Goal: Task Accomplishment & Management: Use online tool/utility

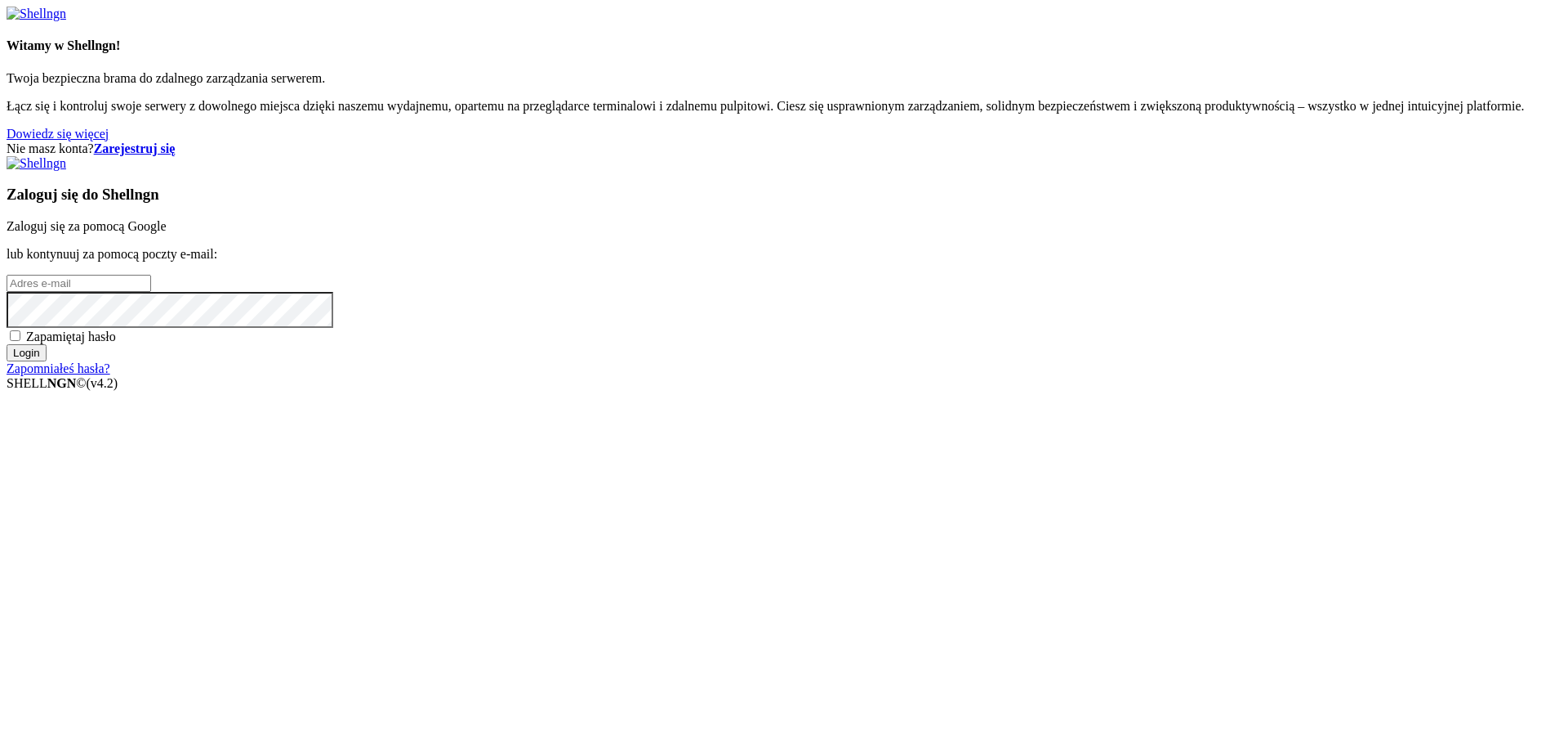
click at [167, 233] on font "Zaloguj się za pomocą Google" at bounding box center [86, 225] width 160 height 14
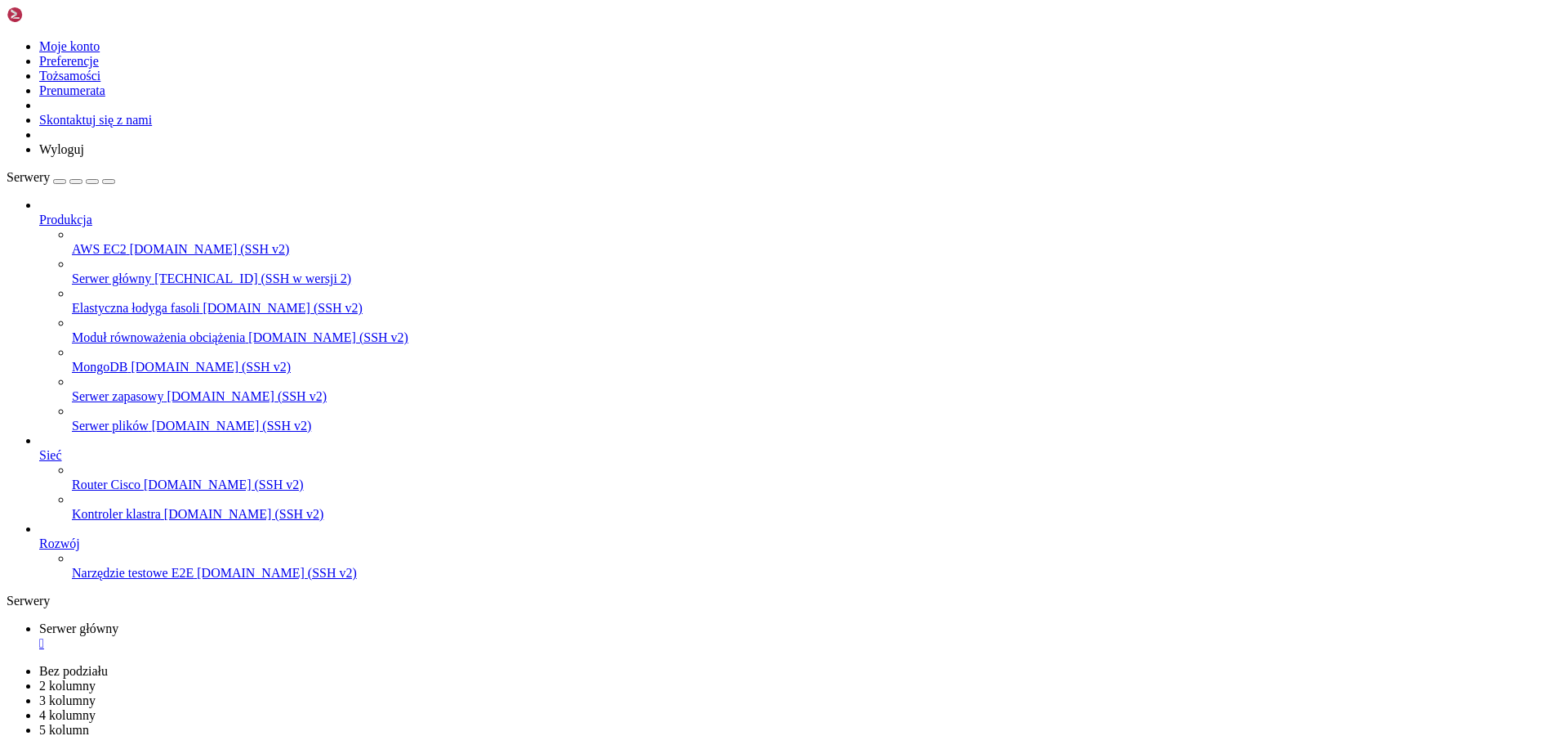
scroll to position [32907, 0]
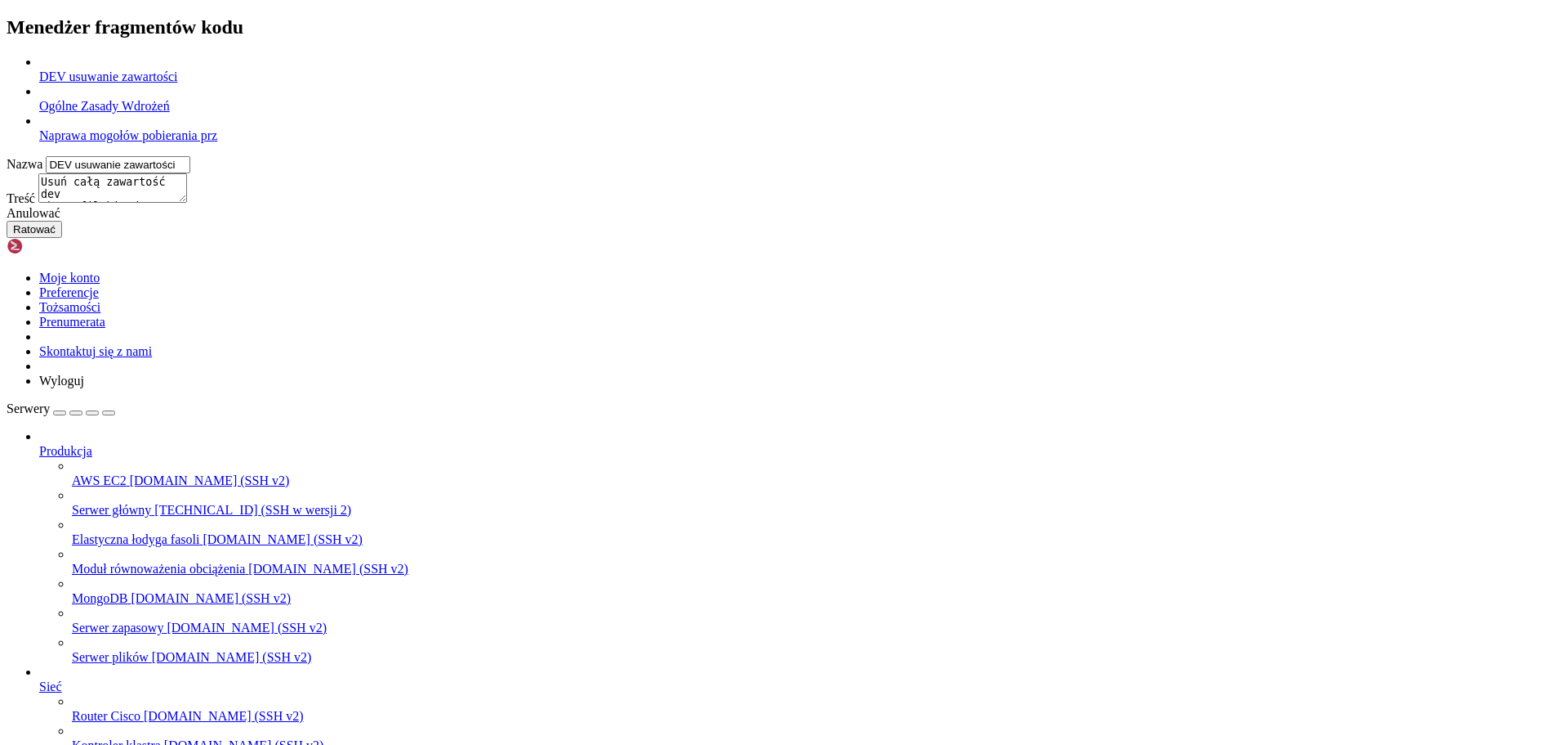
click at [6, 55] on icon at bounding box center [6, 55] width 0 height 0
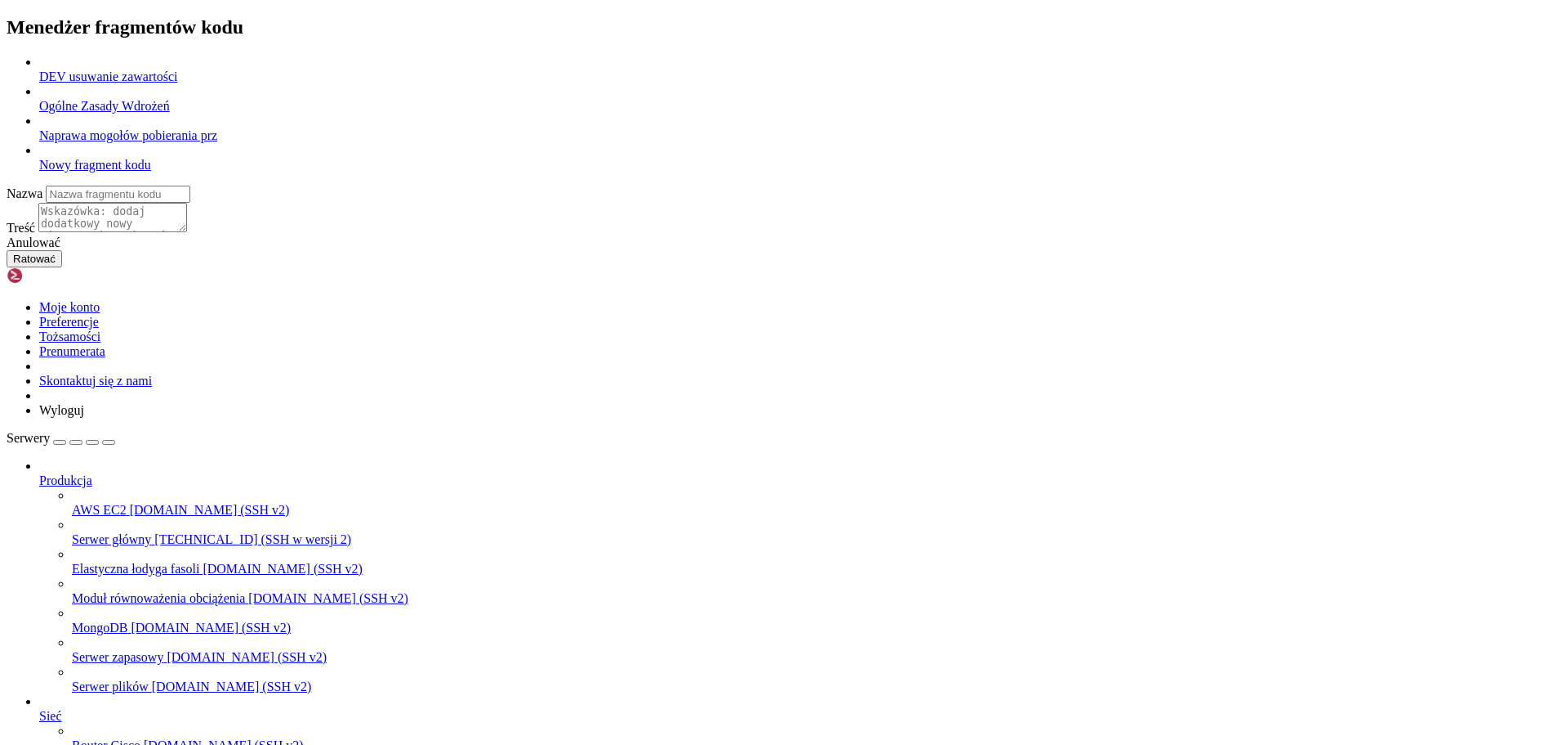
paste input "cd /home/filebit/"
type input "cd /home/filebit/"
paste textarea "cd /home/filebit/"
type textarea "cd /home/filebit/"
click at [55, 265] on font "Ratować" at bounding box center [34, 258] width 43 height 12
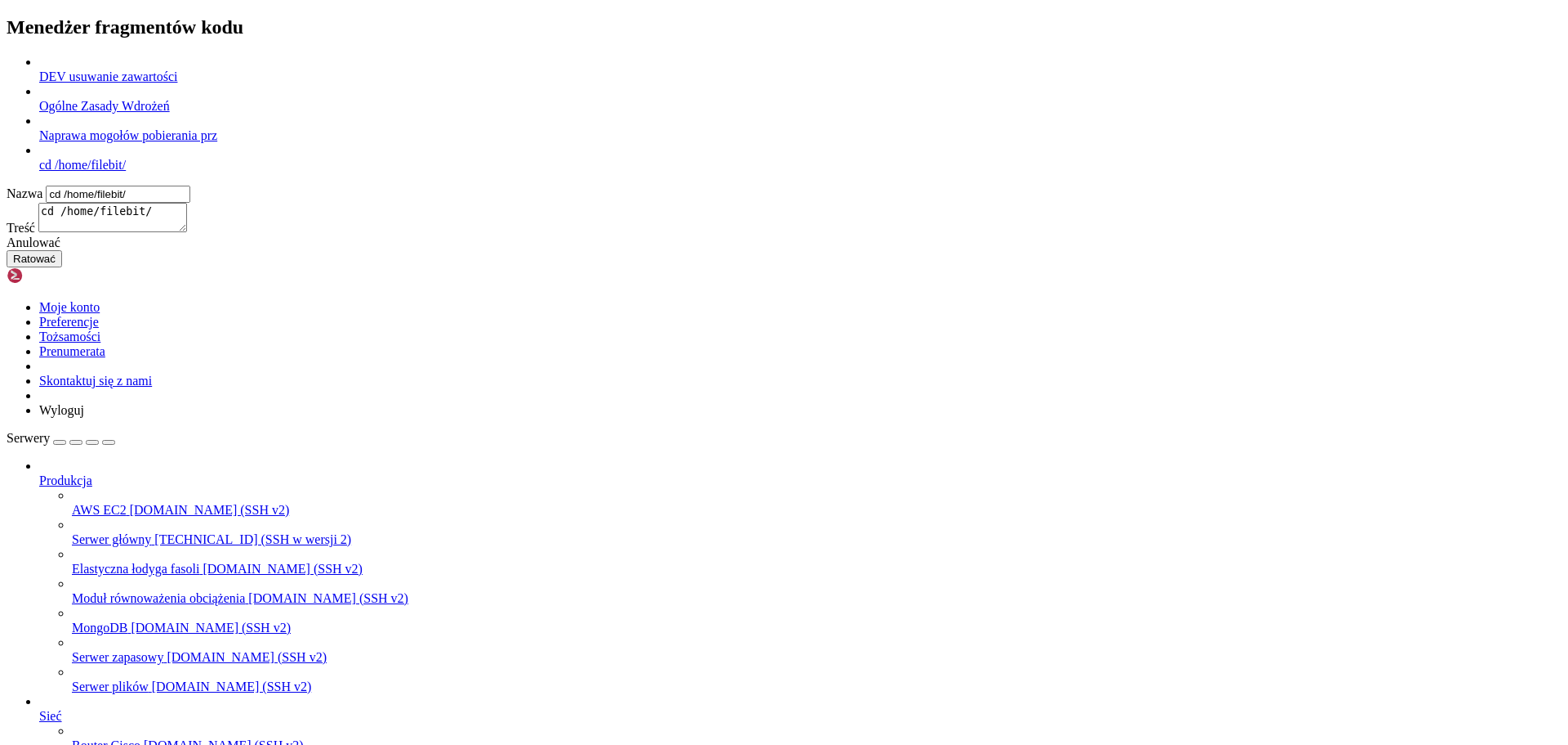
type input "DEV usuwanie zawartości"
type textarea "Usuń całą zawartość dev /home/filebit/dev/ skopiuj zawartość www /home/filebit/…"
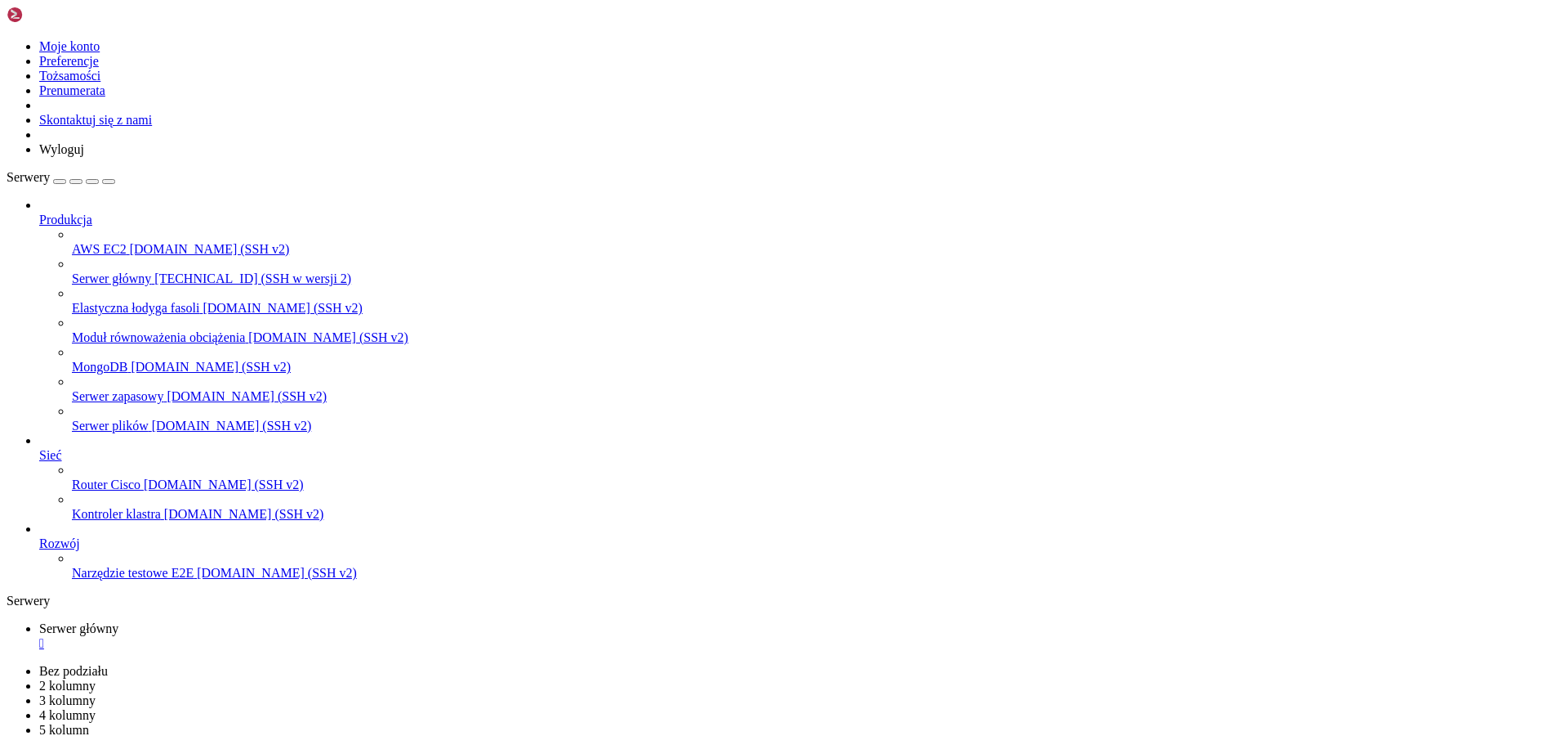
click at [44, 636] on font "" at bounding box center [41, 642] width 5 height 14
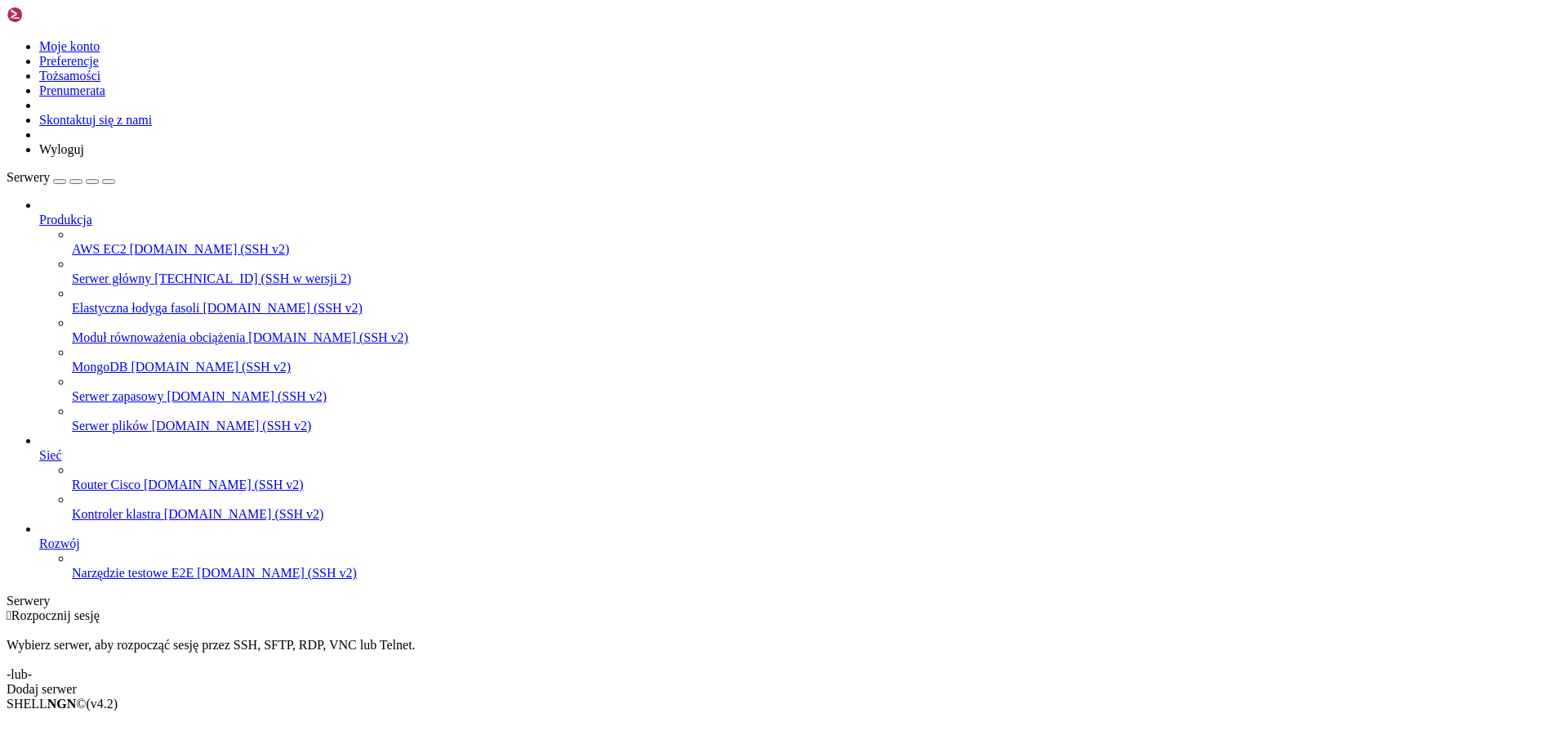
click at [136, 272] on font "Serwer główny" at bounding box center [111, 278] width 79 height 14
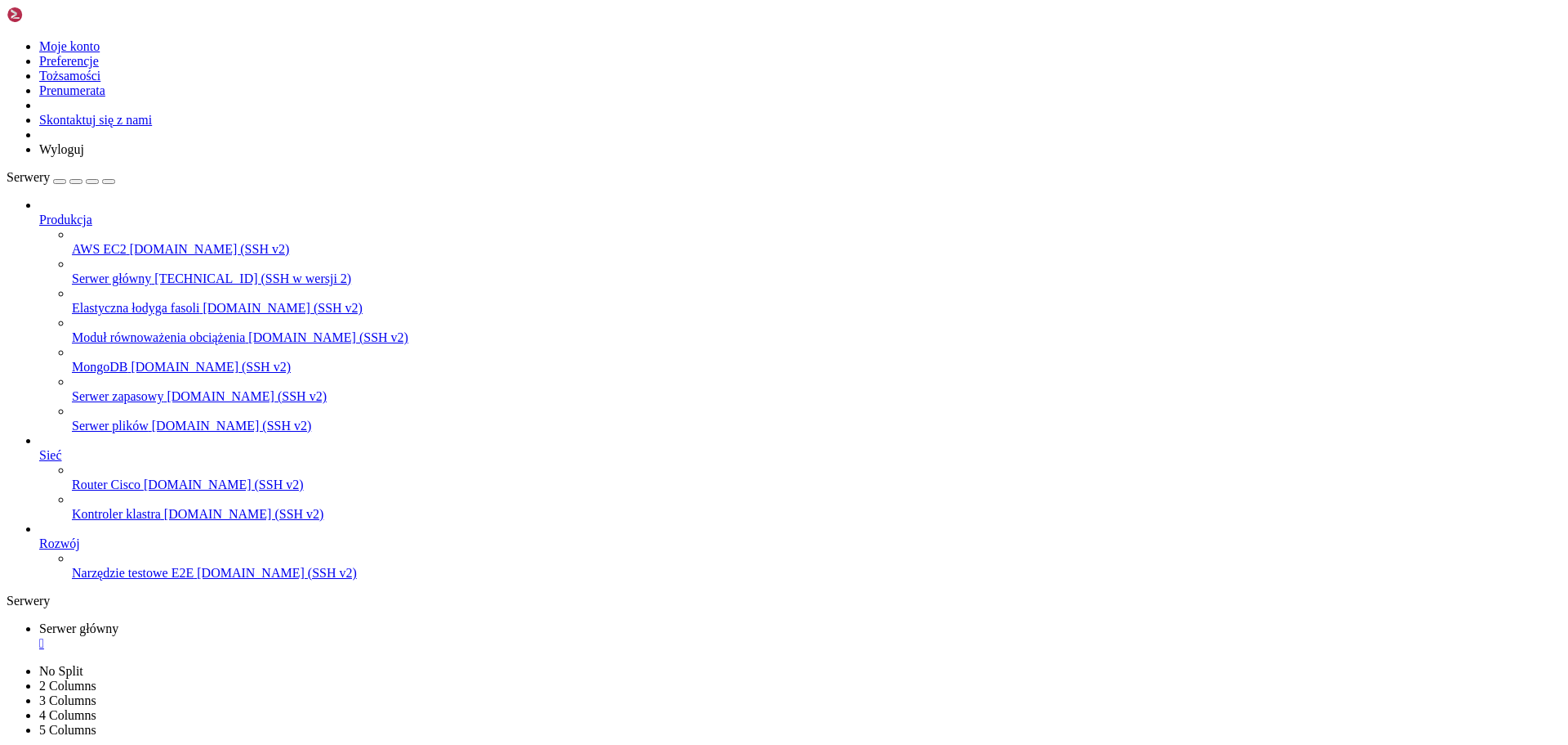
scroll to position [0, 0]
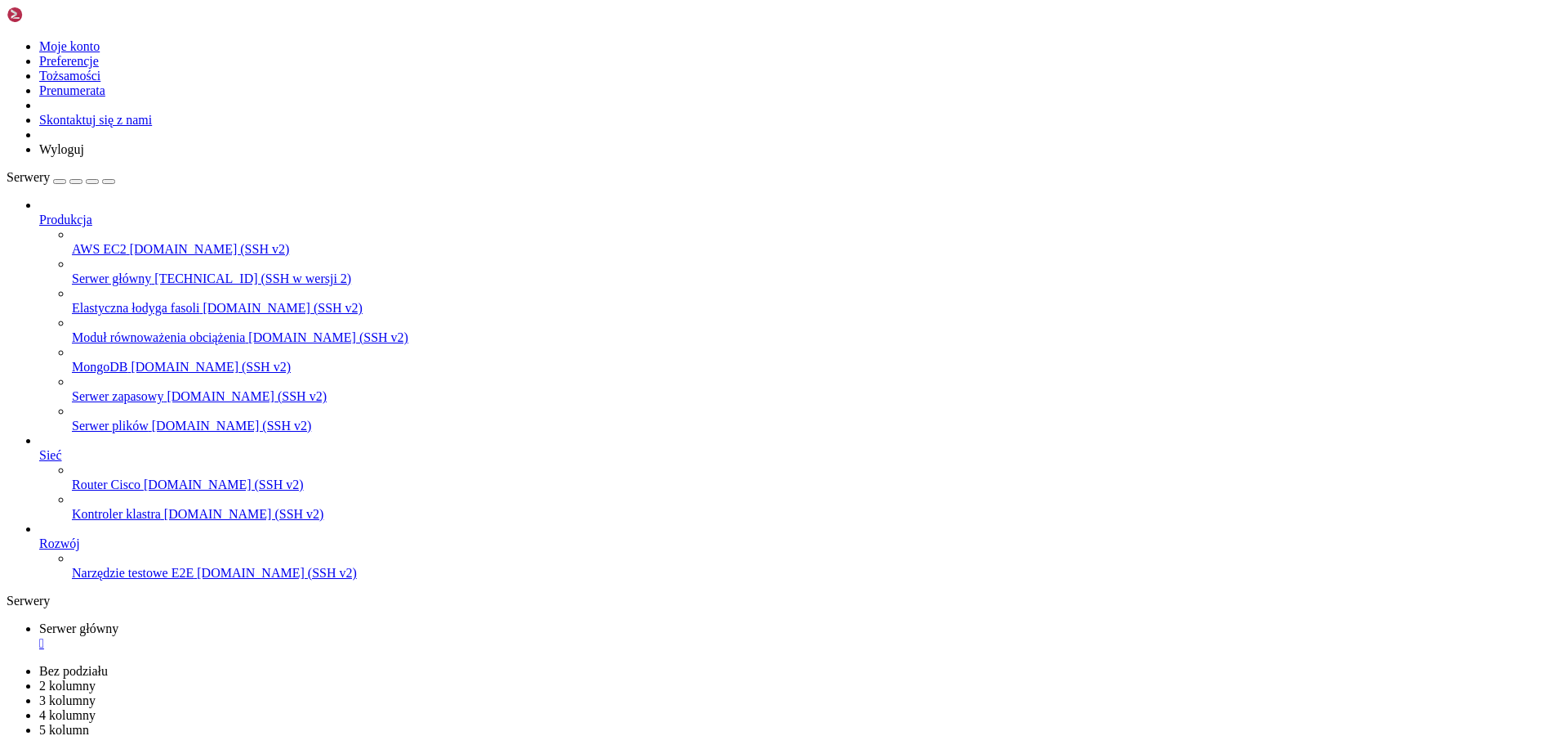
drag, startPoint x: 817, startPoint y: 1167, endPoint x: 784, endPoint y: 1100, distance: 74.7
drag, startPoint x: 399, startPoint y: 1469, endPoint x: 370, endPoint y: 1468, distance: 29.0
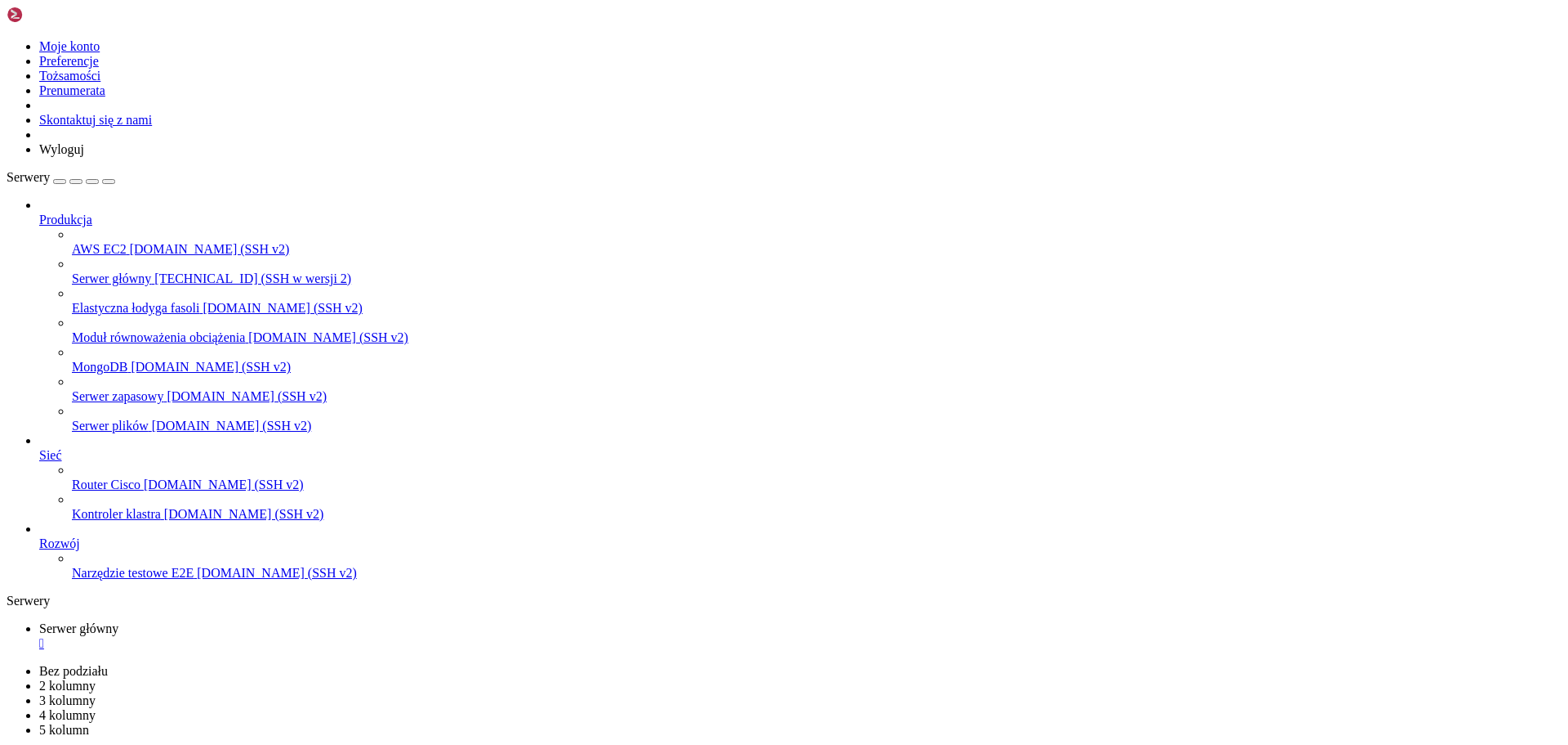
drag, startPoint x: 275, startPoint y: 1346, endPoint x: 40, endPoint y: 1342, distance: 235.0
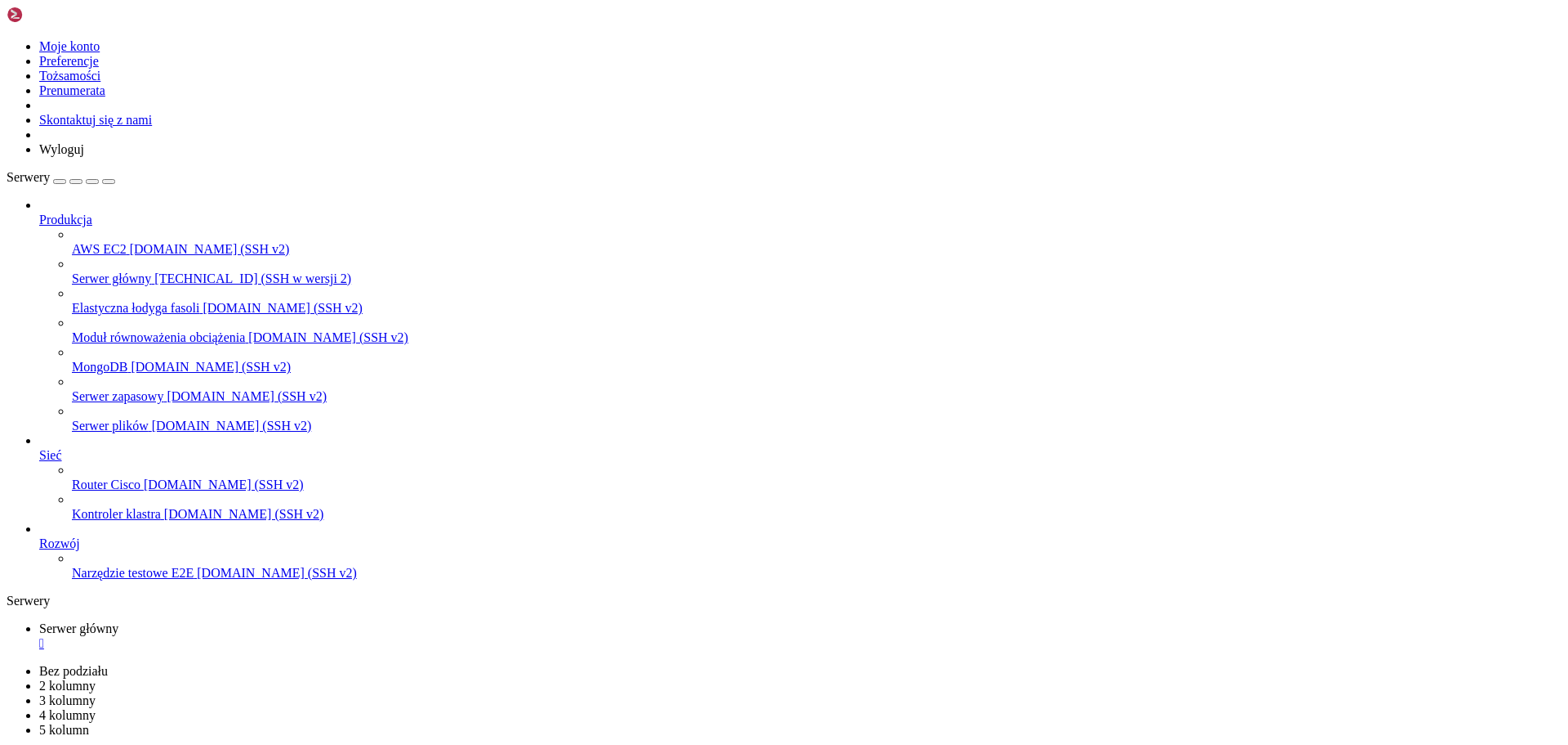
drag, startPoint x: 43, startPoint y: 1342, endPoint x: 312, endPoint y: 1448, distance: 289.1
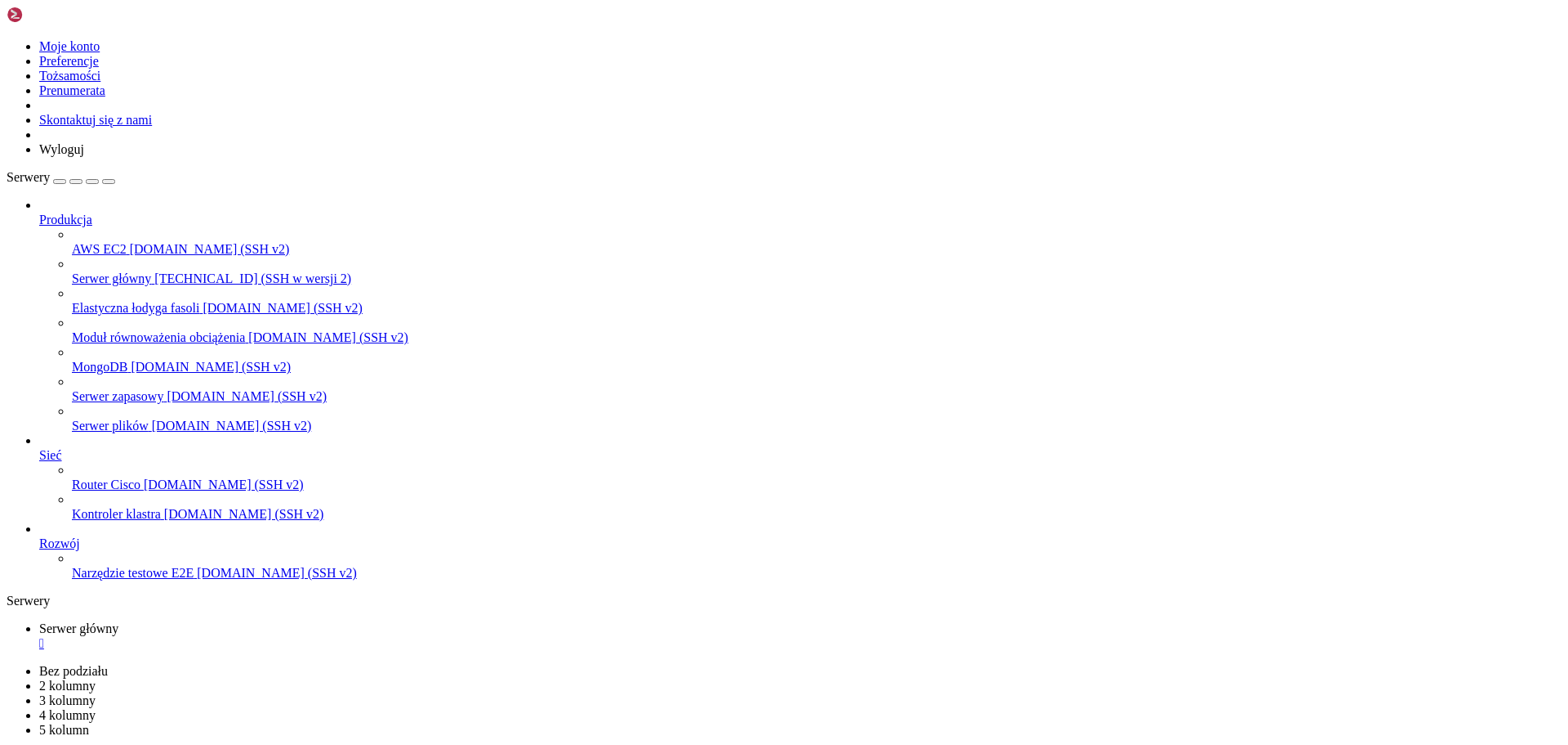
drag, startPoint x: 53, startPoint y: 1249, endPoint x: 288, endPoint y: 1257, distance: 235.1
drag, startPoint x: 957, startPoint y: 1464, endPoint x: 972, endPoint y: 1474, distance: 18.0
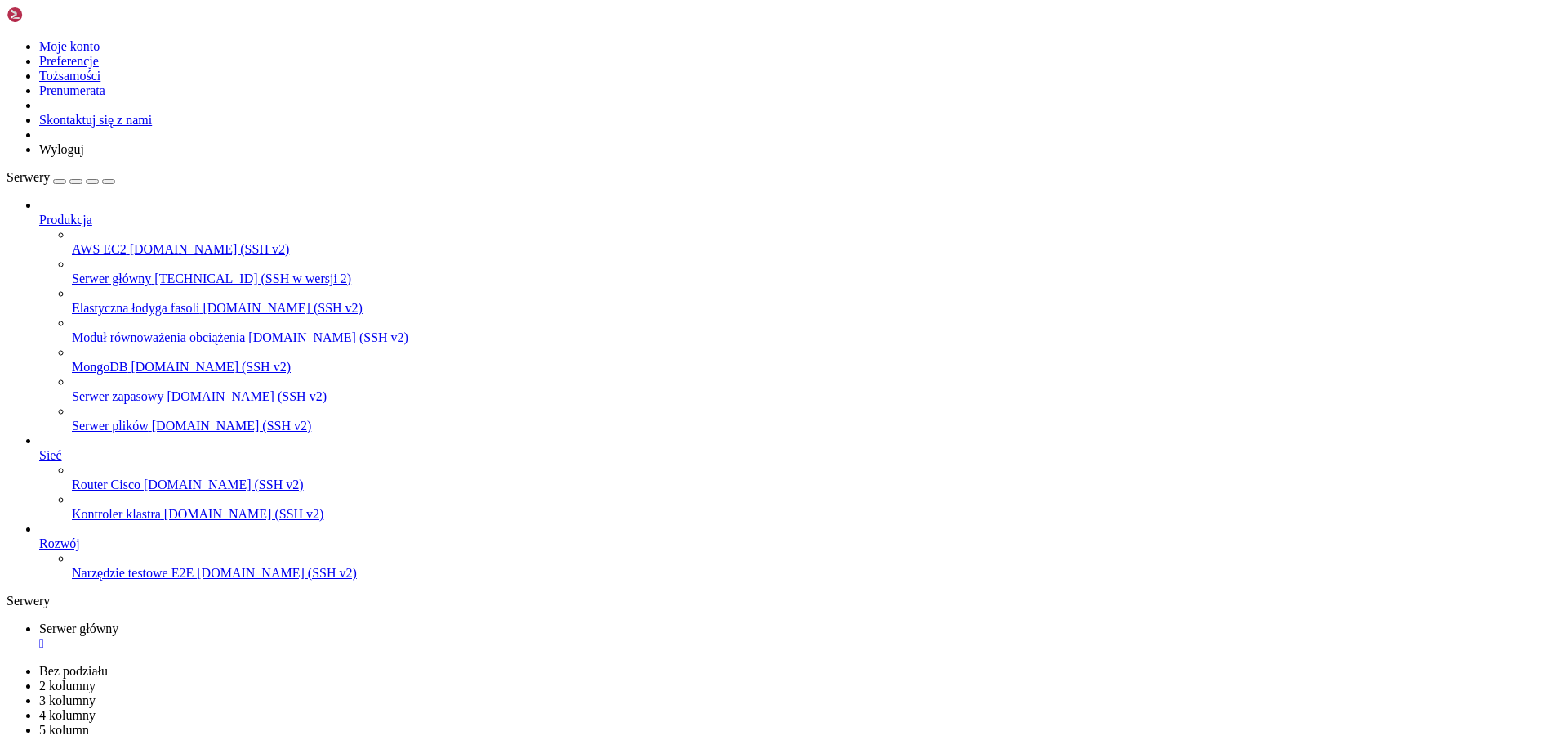
drag, startPoint x: 989, startPoint y: 1471, endPoint x: 976, endPoint y: 1470, distance: 13.0
drag, startPoint x: 1011, startPoint y: 1469, endPoint x: 997, endPoint y: 1473, distance: 14.6
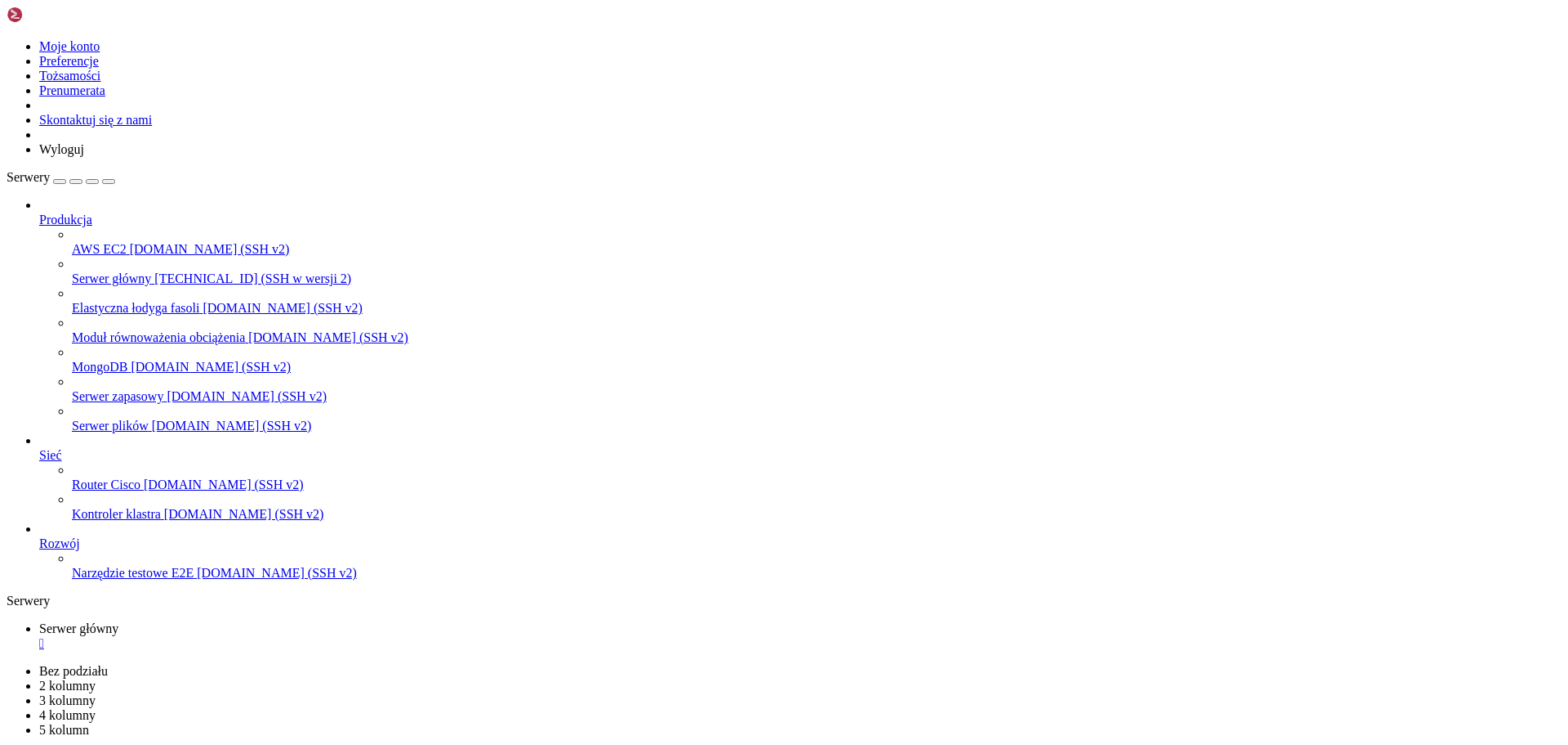
drag, startPoint x: 1031, startPoint y: 1466, endPoint x: 1021, endPoint y: 1471, distance: 11.2
drag, startPoint x: 1067, startPoint y: 1472, endPoint x: 1055, endPoint y: 1472, distance: 12.0
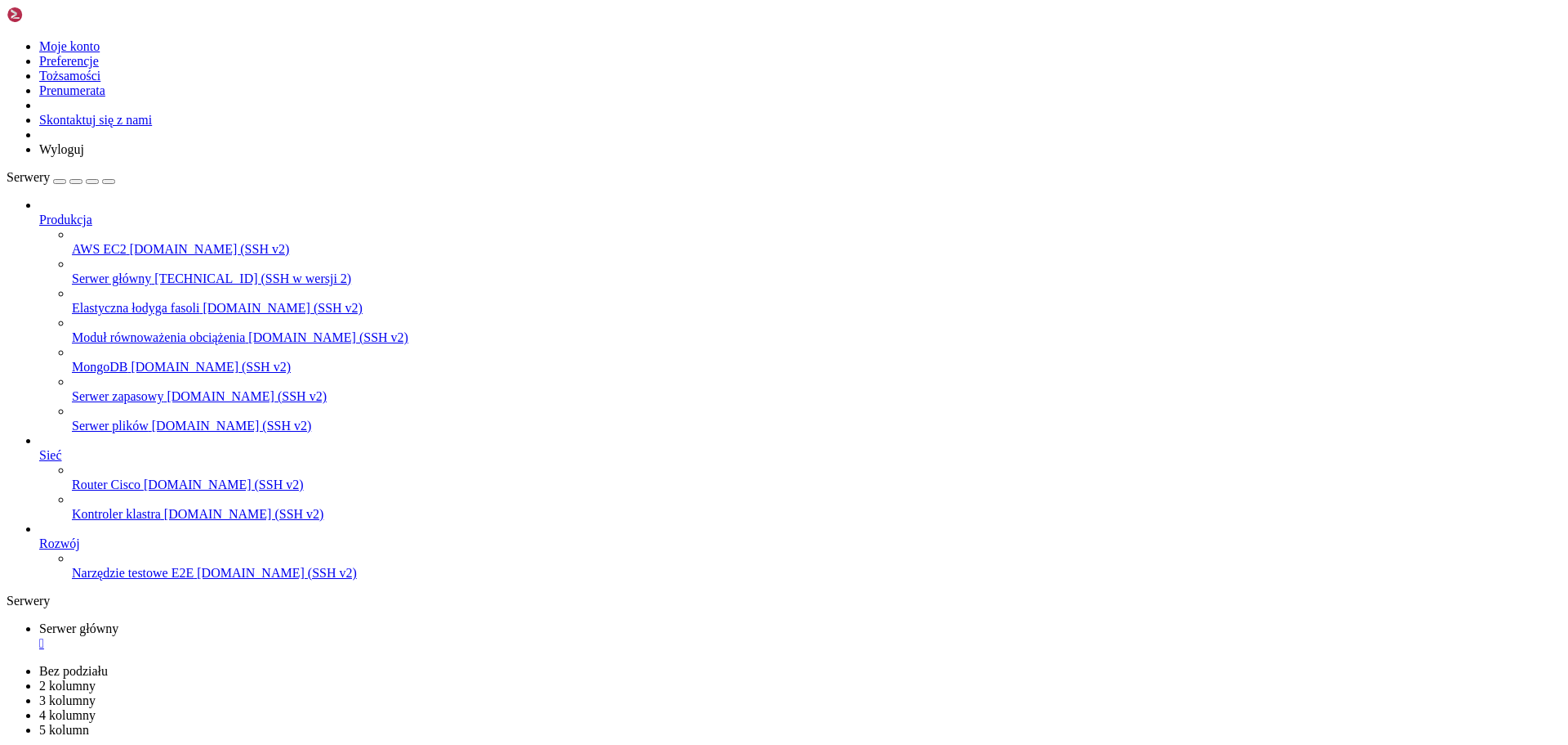
scroll to position [8825, 0]
drag, startPoint x: 381, startPoint y: 1435, endPoint x: 364, endPoint y: 1439, distance: 17.5
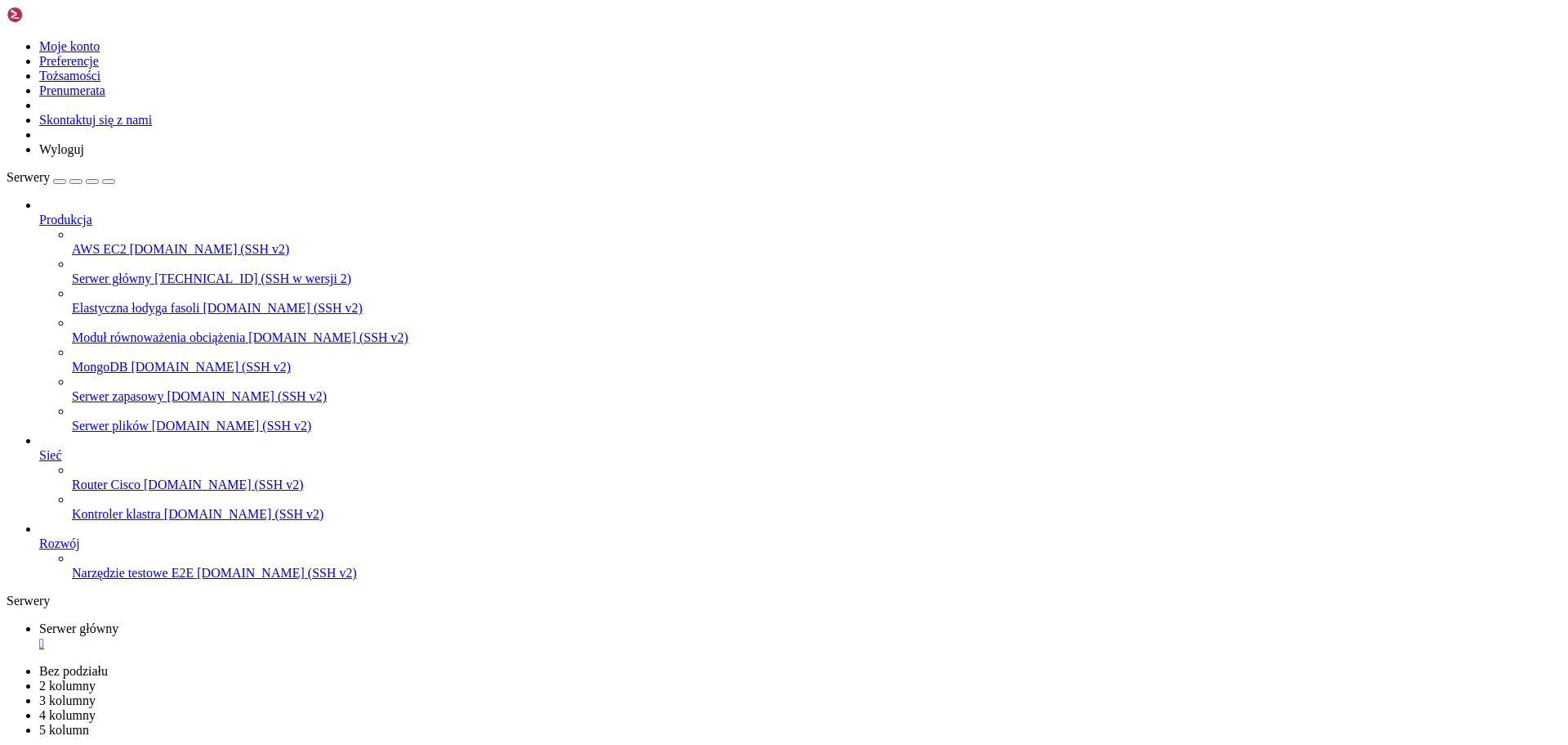
drag, startPoint x: 56, startPoint y: 1219, endPoint x: 78, endPoint y: 1221, distance: 22.1
drag, startPoint x: 60, startPoint y: 1218, endPoint x: 79, endPoint y: 1219, distance: 19.0
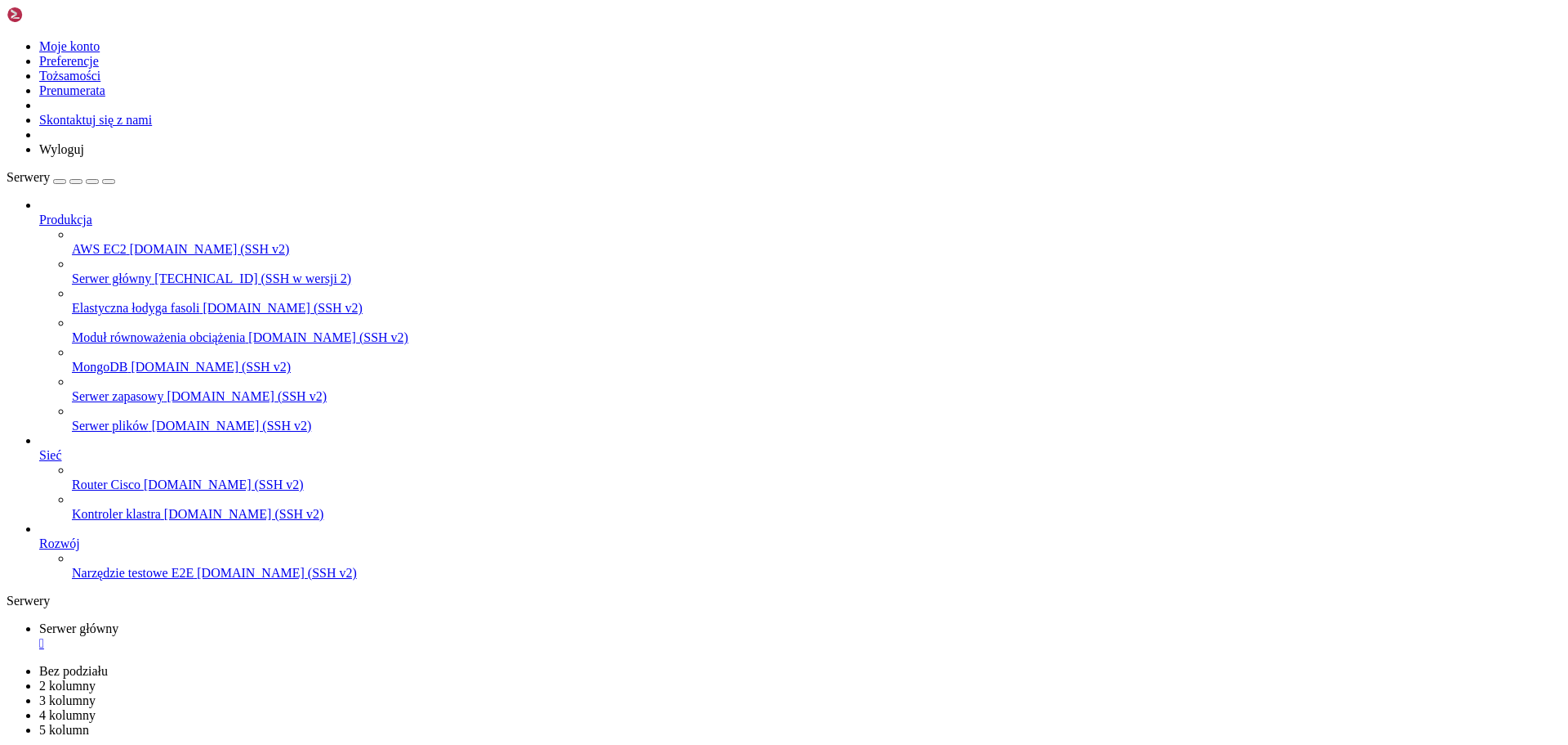
drag, startPoint x: 62, startPoint y: 1158, endPoint x: 291, endPoint y: 1159, distance: 229.0
copy span "OBO - prawie gotowe, tylko helper"
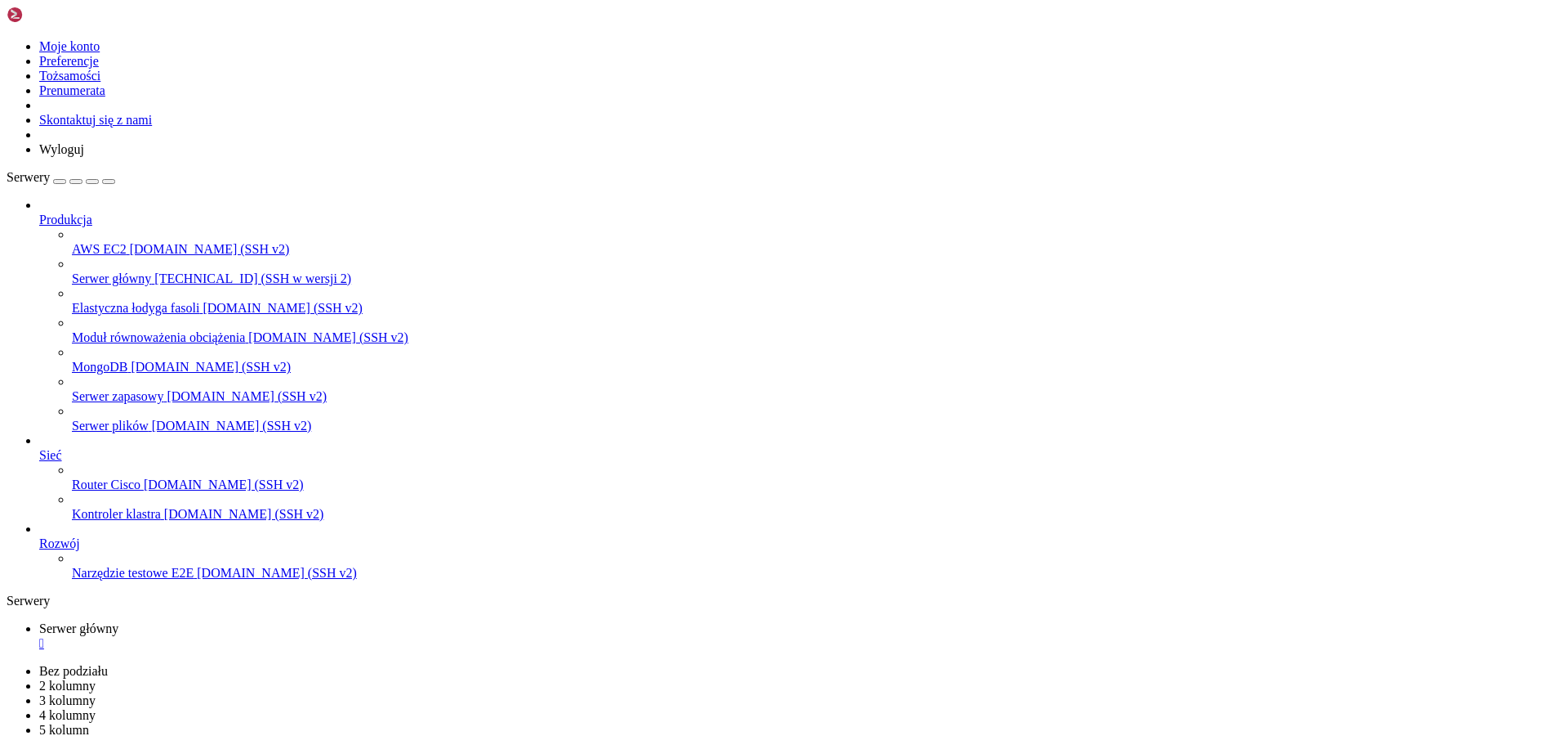
drag, startPoint x: 285, startPoint y: 1435, endPoint x: 527, endPoint y: 1444, distance: 242.2
